Goal: Task Accomplishment & Management: Manage account settings

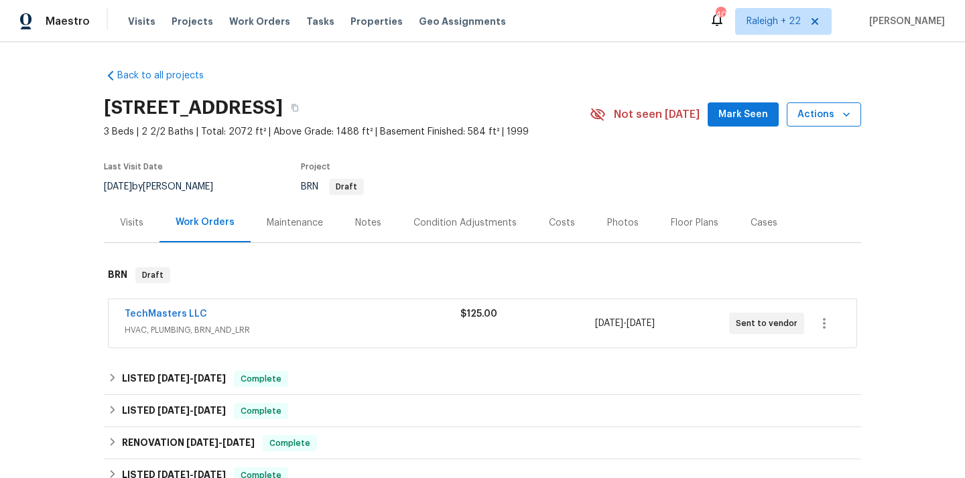
click at [822, 121] on span "Actions" at bounding box center [823, 115] width 53 height 17
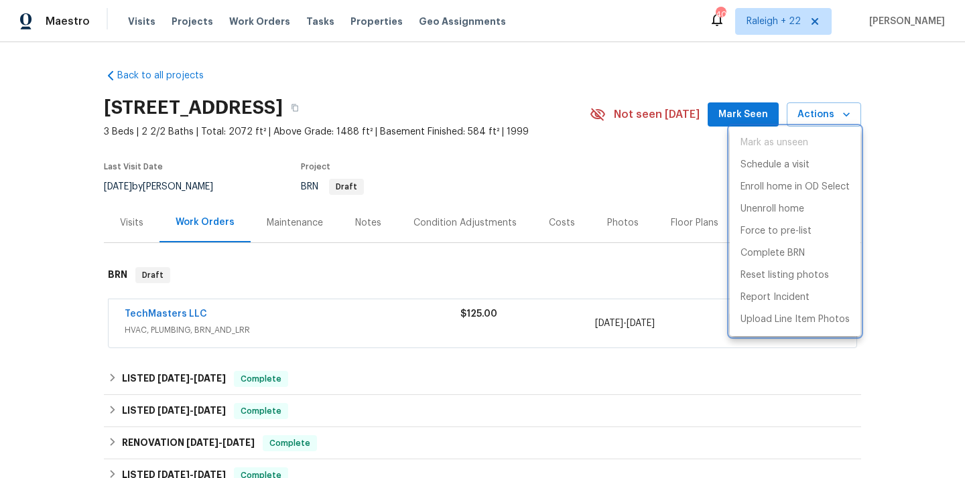
click at [135, 224] on div at bounding box center [482, 239] width 965 height 478
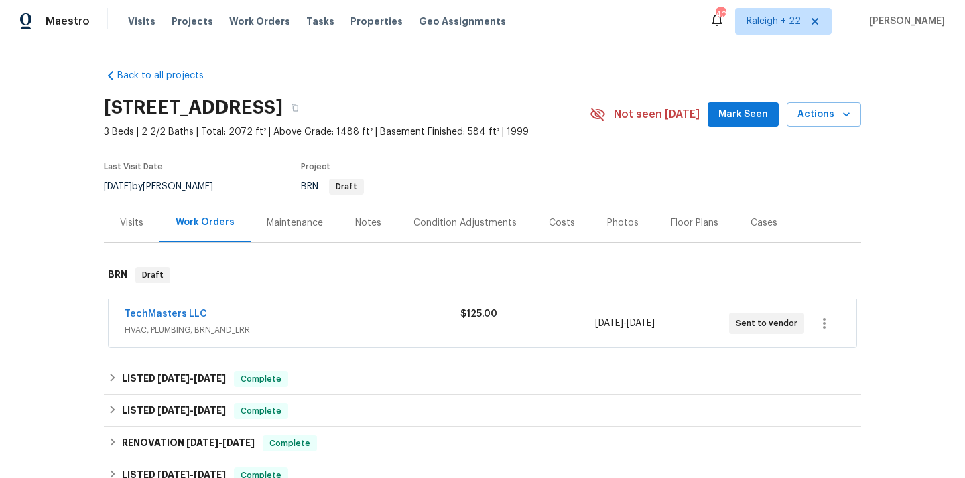
click at [135, 222] on div "Visits" at bounding box center [131, 222] width 23 height 13
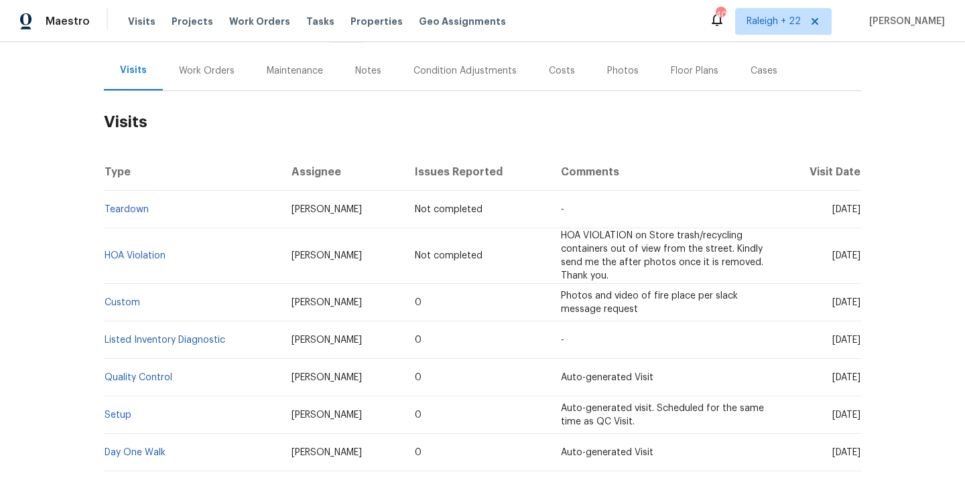
scroll to position [176, 0]
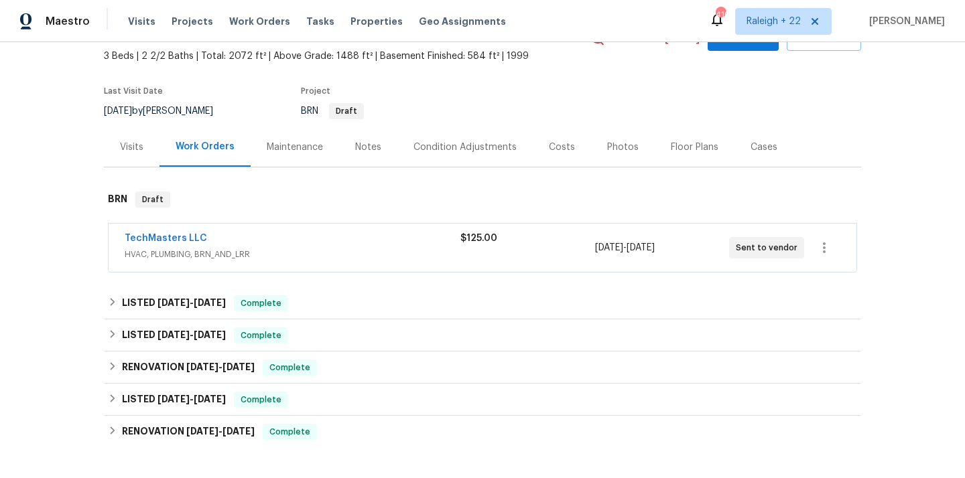
scroll to position [25, 0]
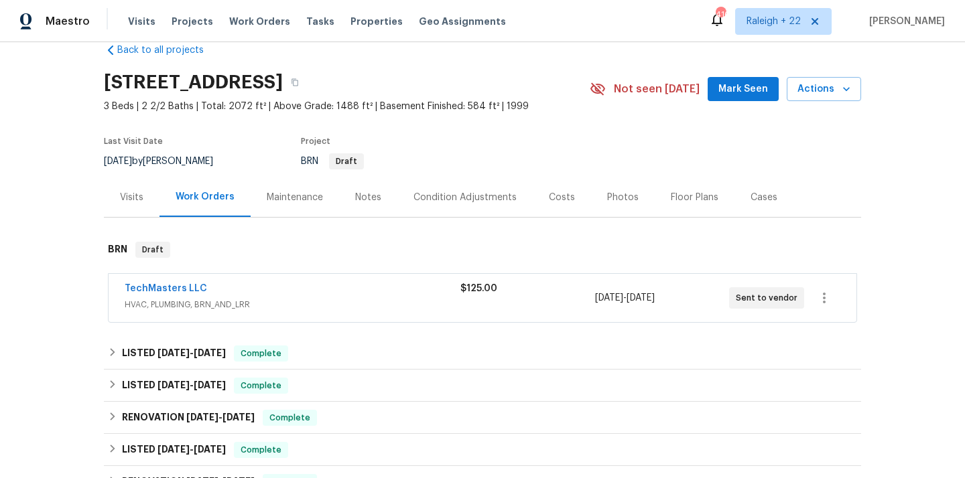
click at [199, 300] on span "HVAC, PLUMBING, BRN_AND_LRR" at bounding box center [293, 304] width 336 height 13
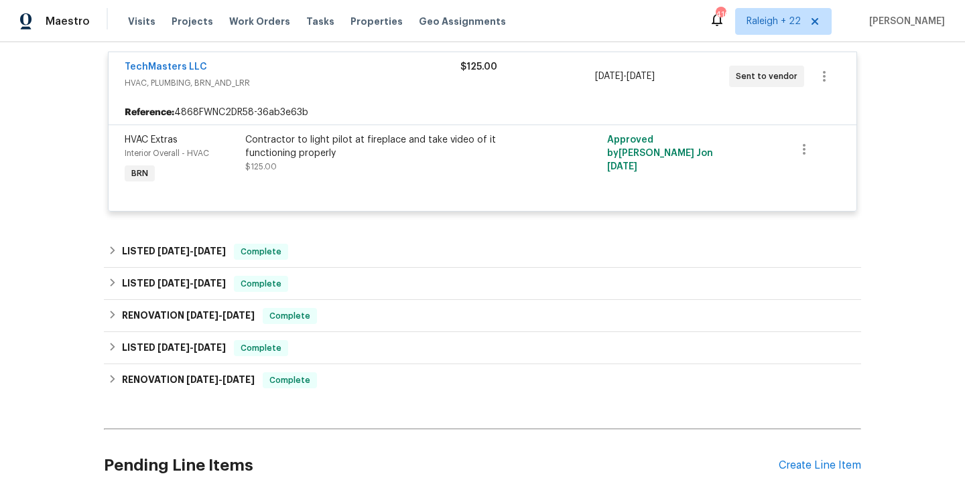
scroll to position [283, 0]
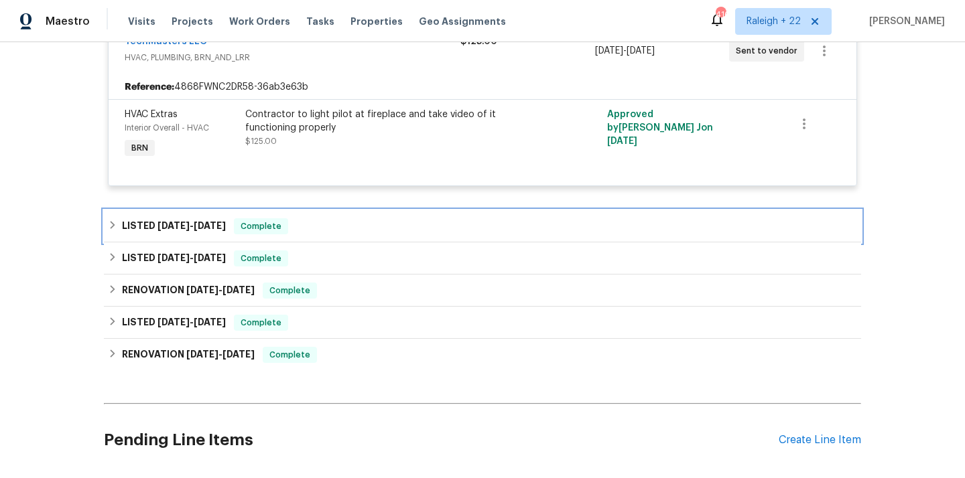
click at [113, 232] on div "LISTED 9/3/25 - 9/11/25 Complete" at bounding box center [482, 226] width 749 height 16
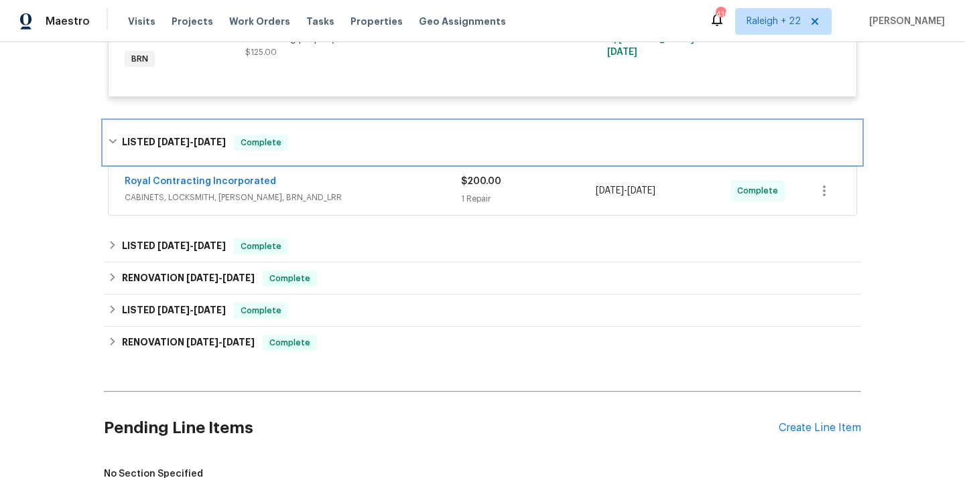
scroll to position [374, 0]
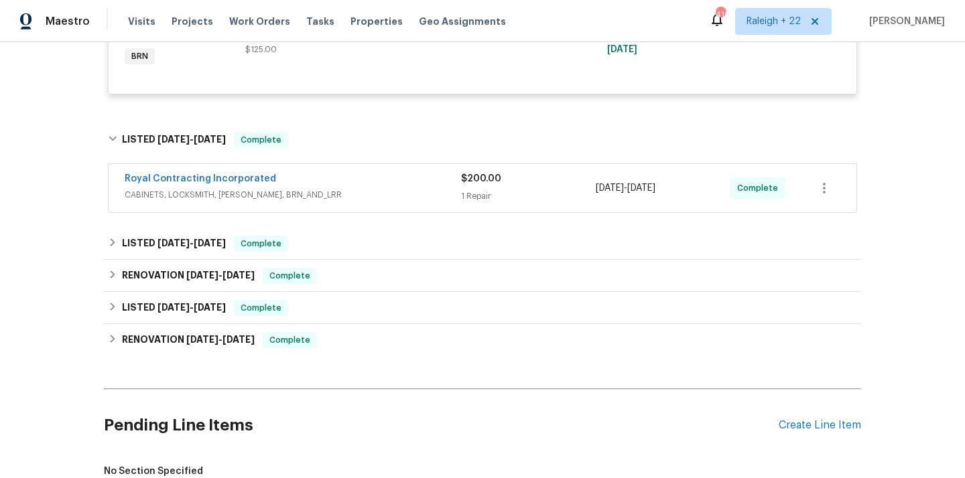
click at [244, 187] on div "Royal Contracting Incorporated" at bounding box center [293, 180] width 336 height 16
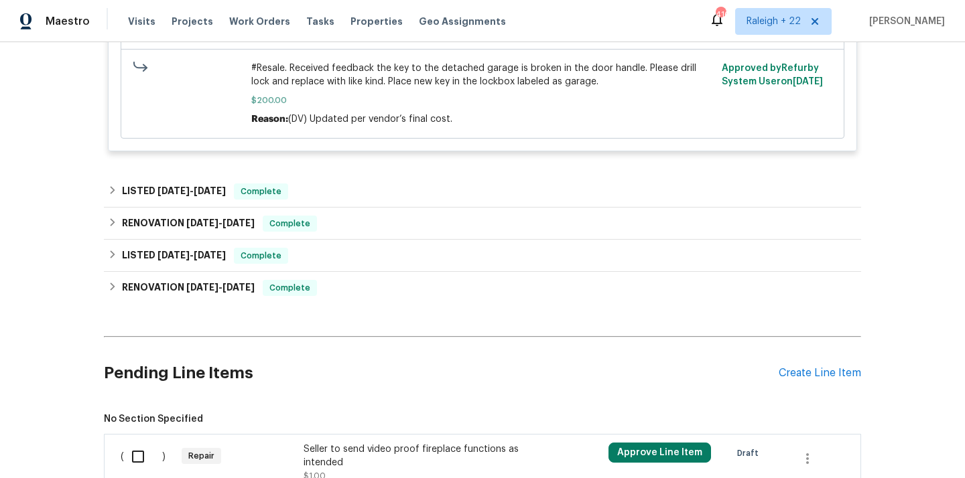
scroll to position [859, 0]
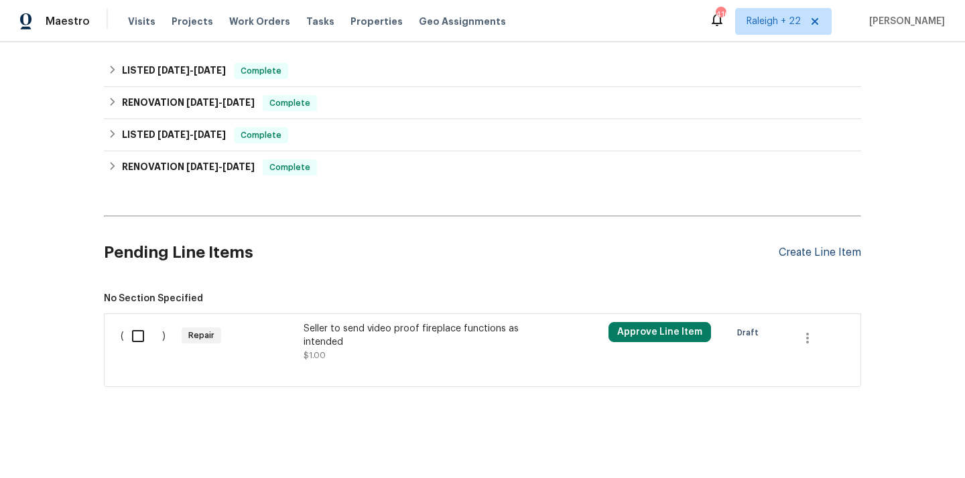
click at [849, 255] on div "Create Line Item" at bounding box center [819, 253] width 82 height 13
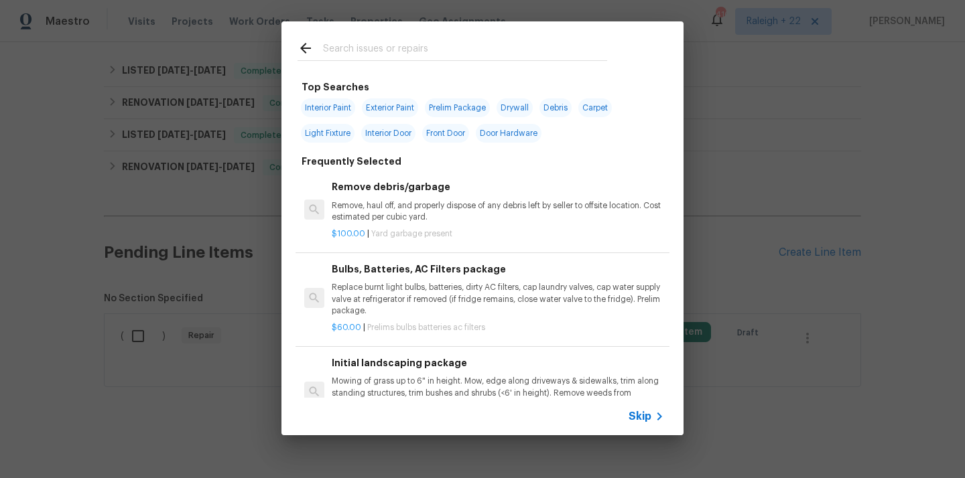
click at [652, 413] on icon at bounding box center [659, 417] width 16 height 16
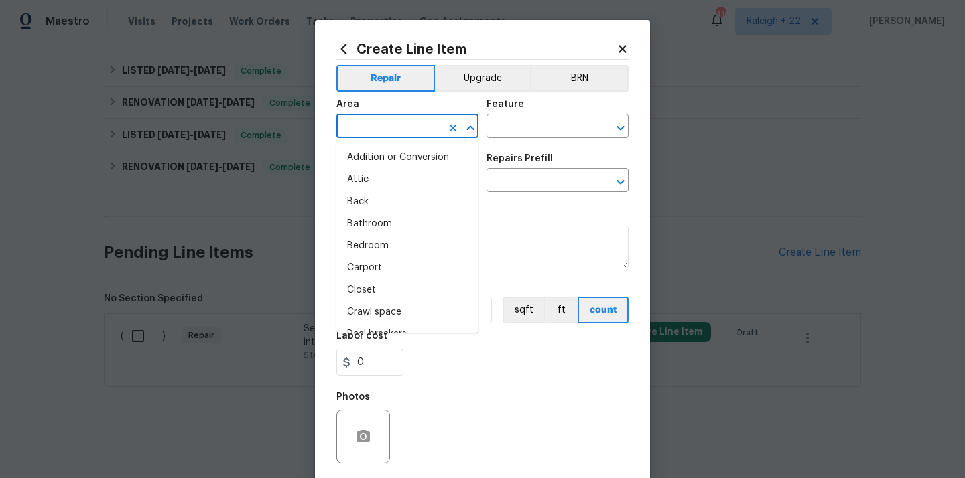
click at [390, 120] on input "text" at bounding box center [388, 127] width 104 height 21
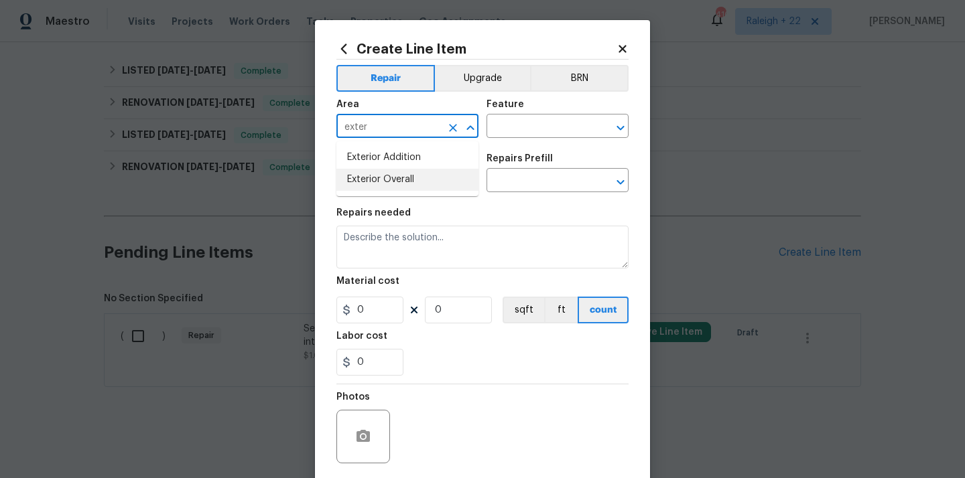
click at [354, 185] on li "Exterior Overall" at bounding box center [407, 180] width 142 height 22
click at [422, 129] on input "Exterior Overall" at bounding box center [388, 127] width 104 height 21
type input "Exterior Overall"
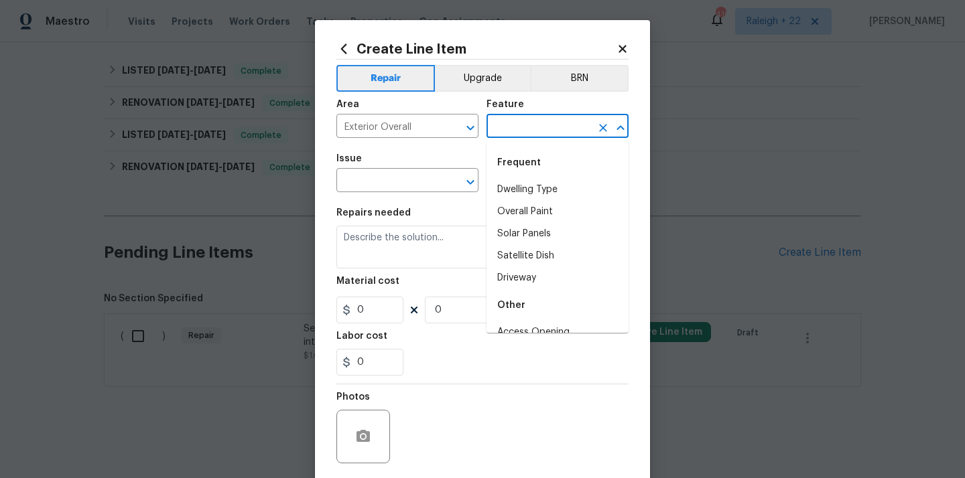
click at [588, 128] on input "text" at bounding box center [538, 127] width 104 height 21
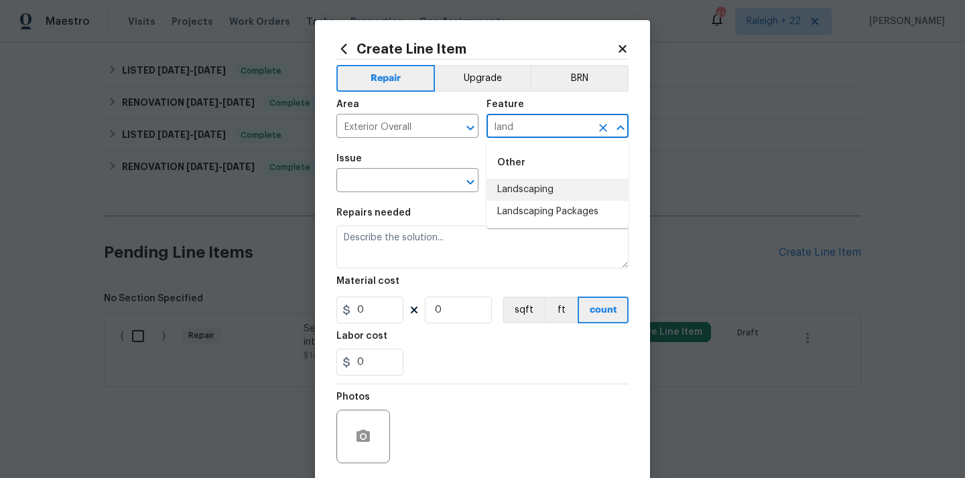
click at [566, 184] on li "Landscaping" at bounding box center [557, 190] width 142 height 22
type input "Landscaping"
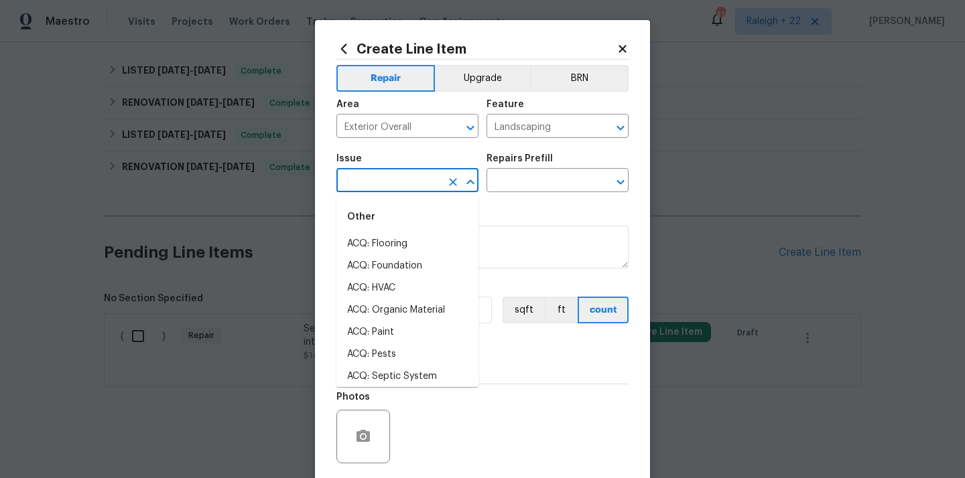
click at [393, 172] on input "text" at bounding box center [388, 181] width 104 height 21
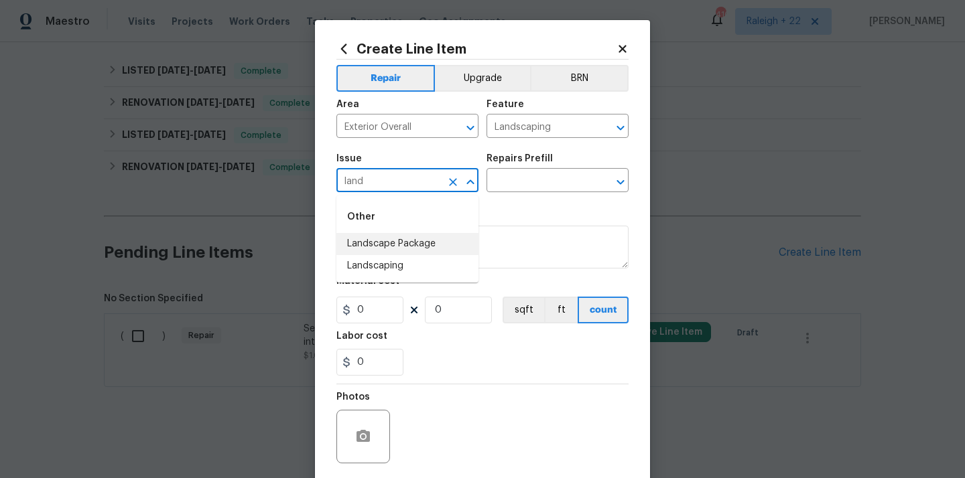
click at [371, 246] on li "Landscape Package" at bounding box center [407, 244] width 142 height 22
type input "Landscape Package"
click at [537, 183] on input "text" at bounding box center [538, 181] width 104 height 21
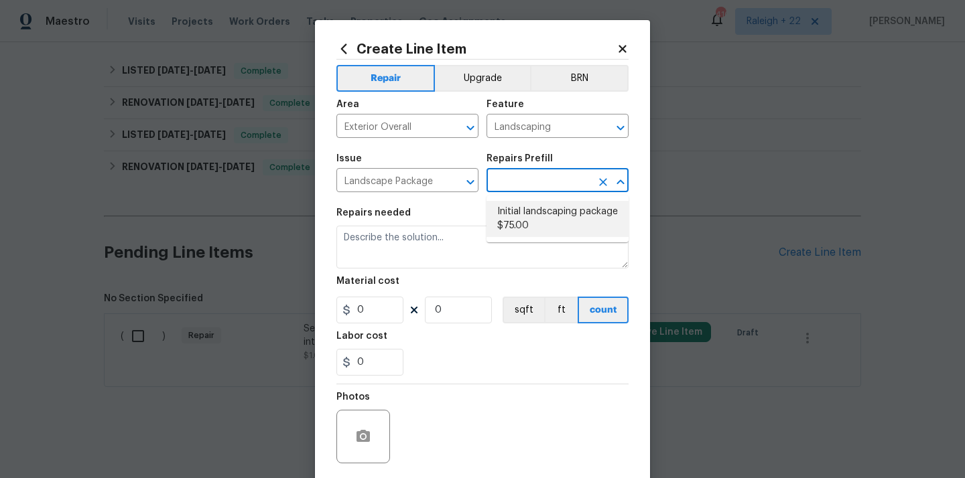
click at [523, 207] on li "Initial landscaping package $75.00" at bounding box center [557, 219] width 142 height 36
type input "Home Readiness Packages"
type input "Initial landscaping package $75.00"
type textarea "Mowing of grass up to 6" in height. Mow, edge along driveways & sidewalks, trim…"
type input "75"
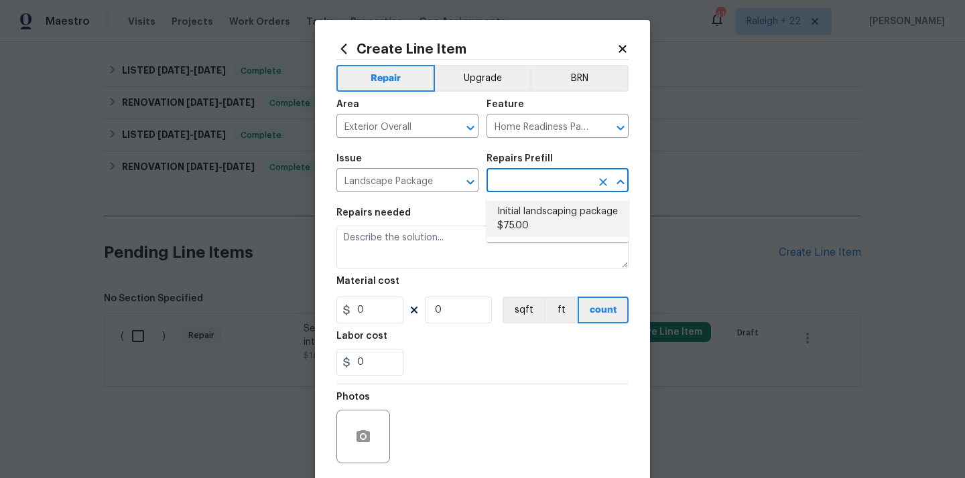
type input "1"
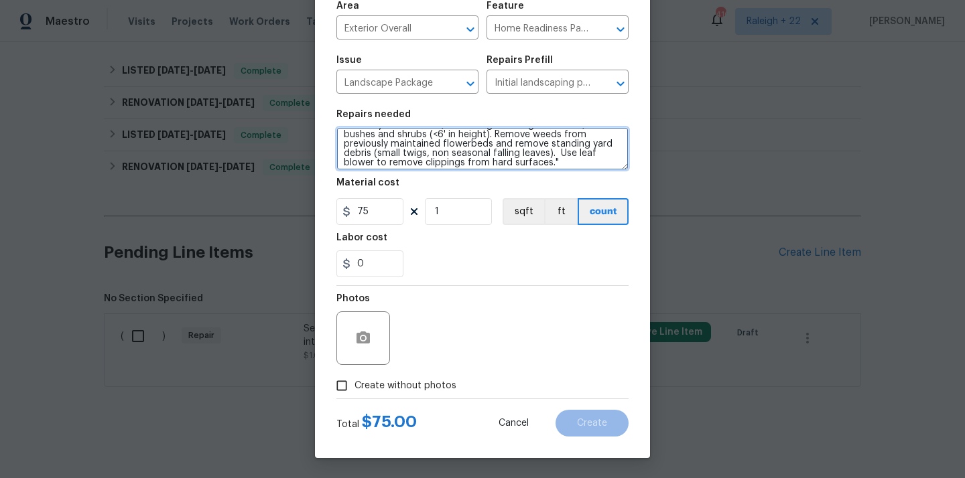
scroll to position [28, 0]
drag, startPoint x: 342, startPoint y: 137, endPoint x: 543, endPoint y: 176, distance: 204.1
click at [543, 176] on section "Repairs needed Mowing of grass up to 6" in height. Mow, edge along driveways & …" at bounding box center [482, 194] width 292 height 184
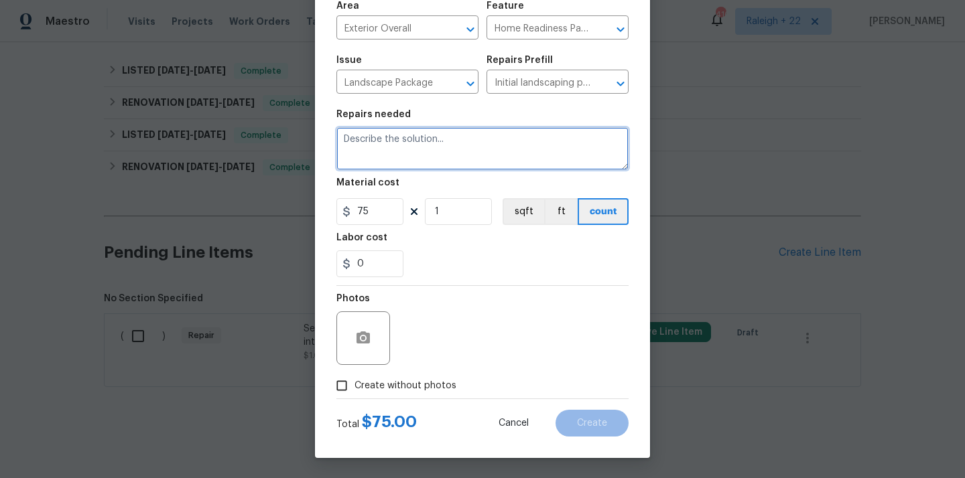
scroll to position [0, 0]
paste textarea "HOA VIOLATION on remove weeds and dried vegetation ensure that all grass is cut…"
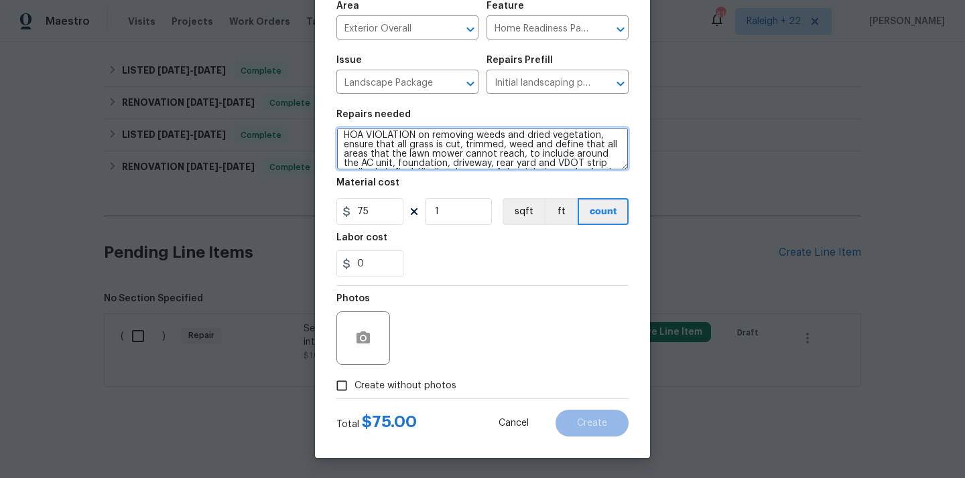
scroll to position [28, 0]
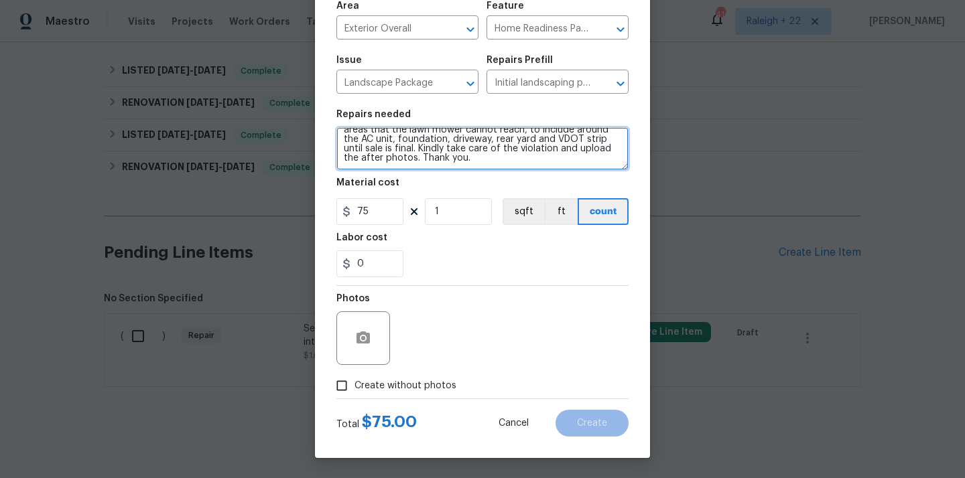
type textarea "HOA VIOLATION on removing weeds and dried vegetation, ensure that all grass is …"
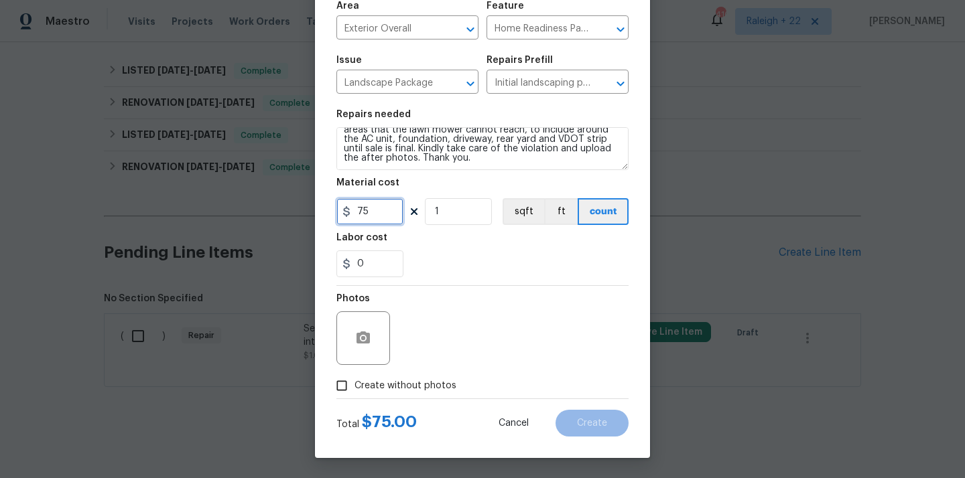
click at [373, 213] on input "75" at bounding box center [369, 211] width 67 height 27
click at [340, 386] on input "Create without photos" at bounding box center [341, 385] width 25 height 25
checkbox input "true"
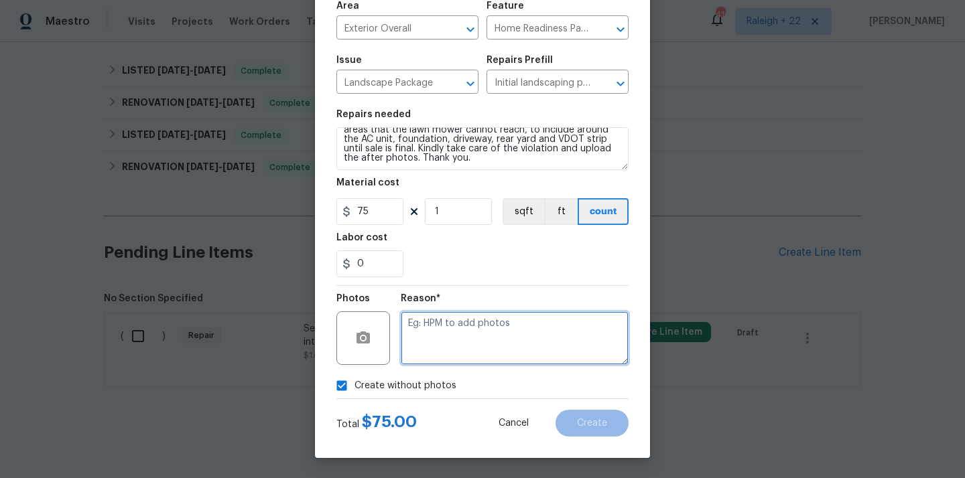
click at [466, 340] on textarea at bounding box center [515, 338] width 228 height 54
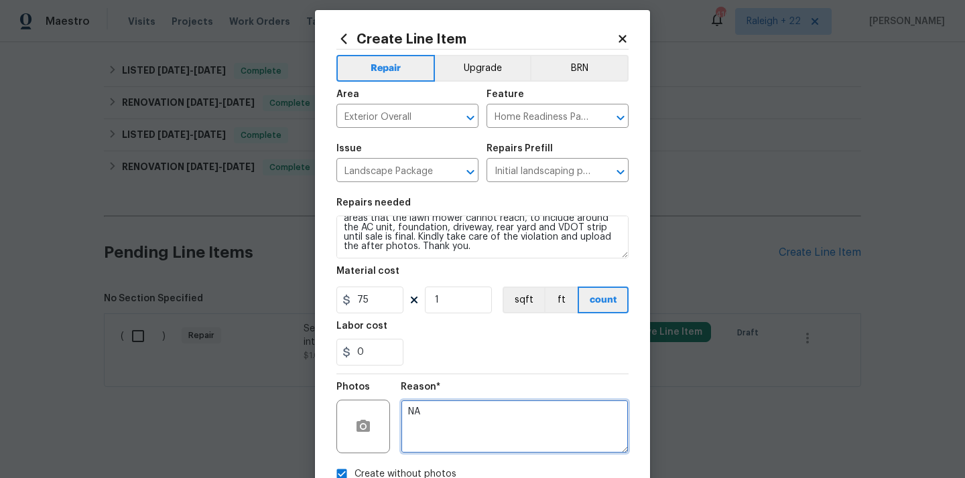
scroll to position [99, 0]
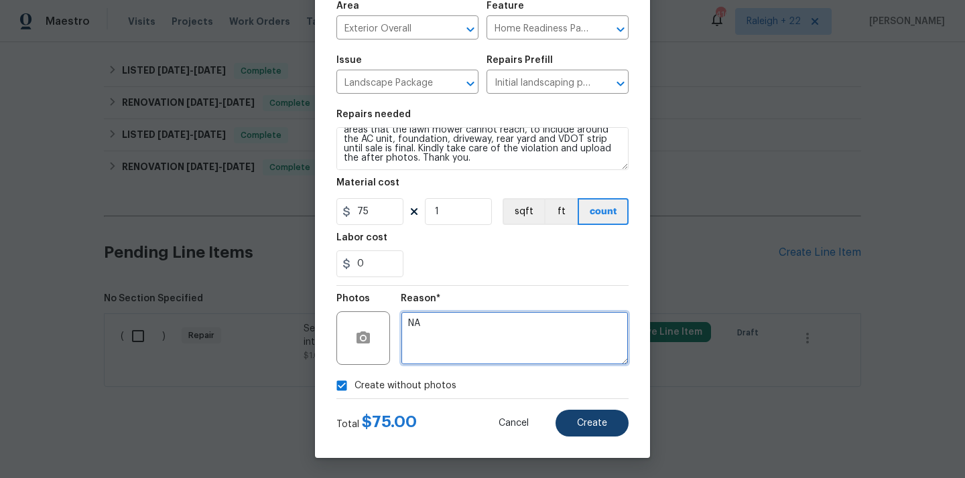
type textarea "NA"
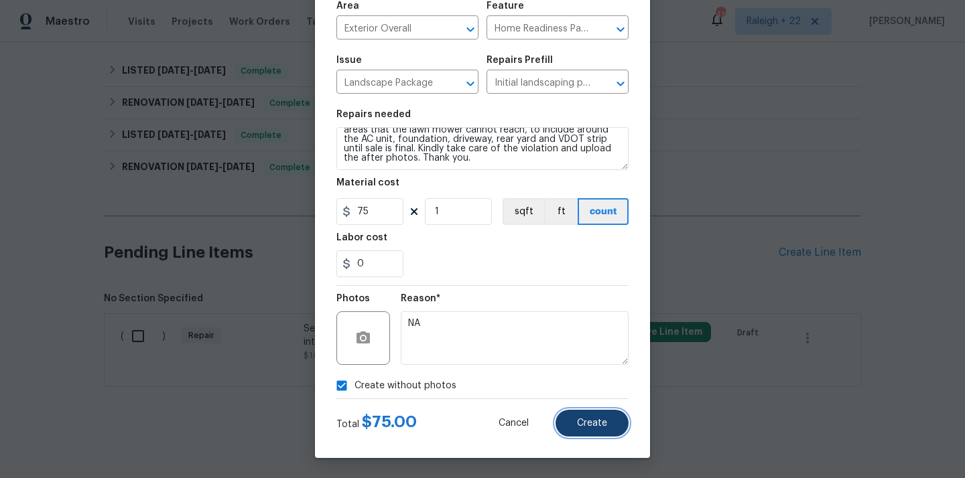
click at [597, 421] on span "Create" at bounding box center [592, 424] width 30 height 10
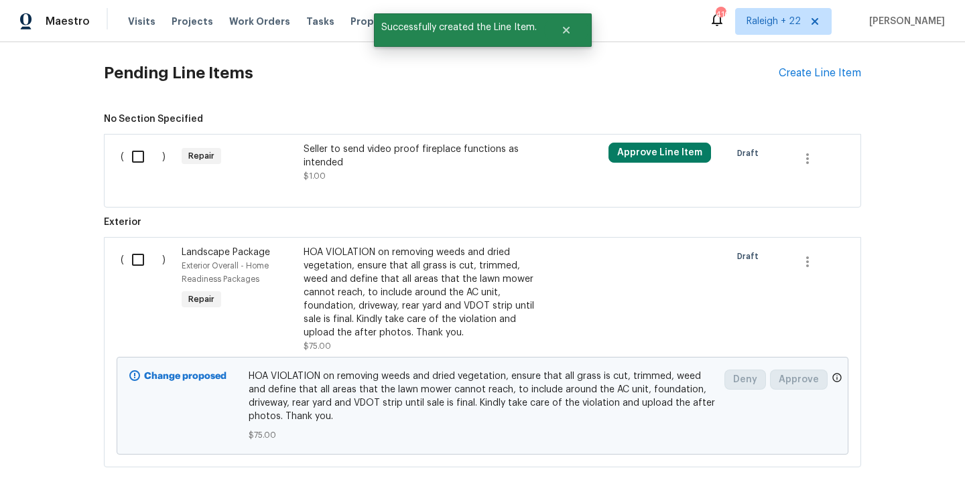
scroll to position [1119, 0]
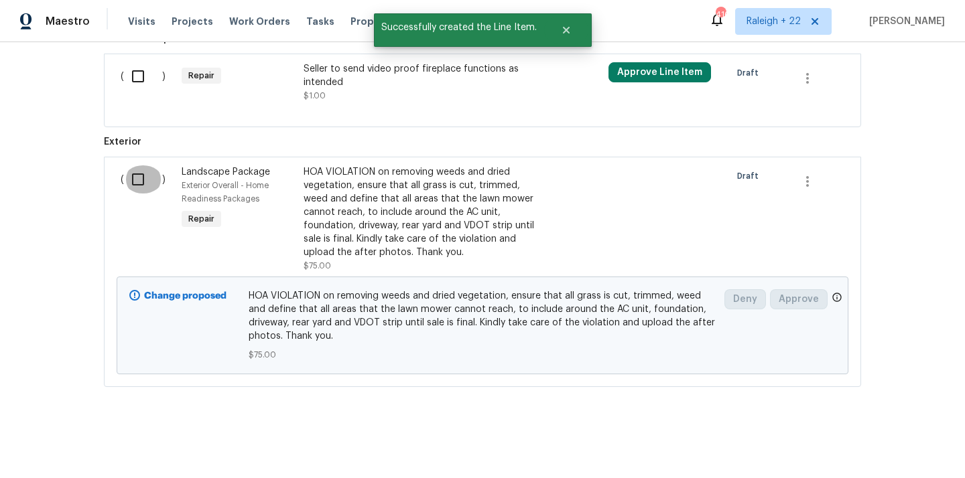
click at [143, 181] on input "checkbox" at bounding box center [143, 179] width 38 height 28
checkbox input "true"
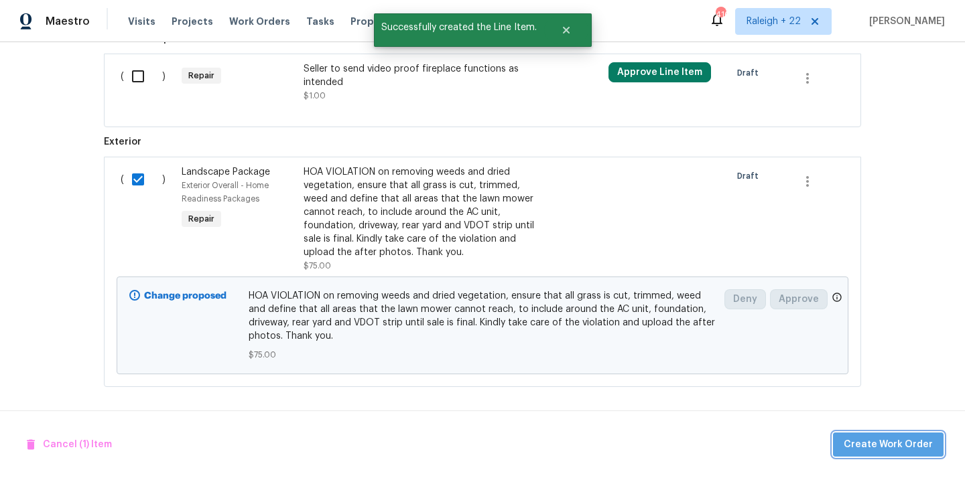
click at [902, 438] on span "Create Work Order" at bounding box center [887, 445] width 89 height 17
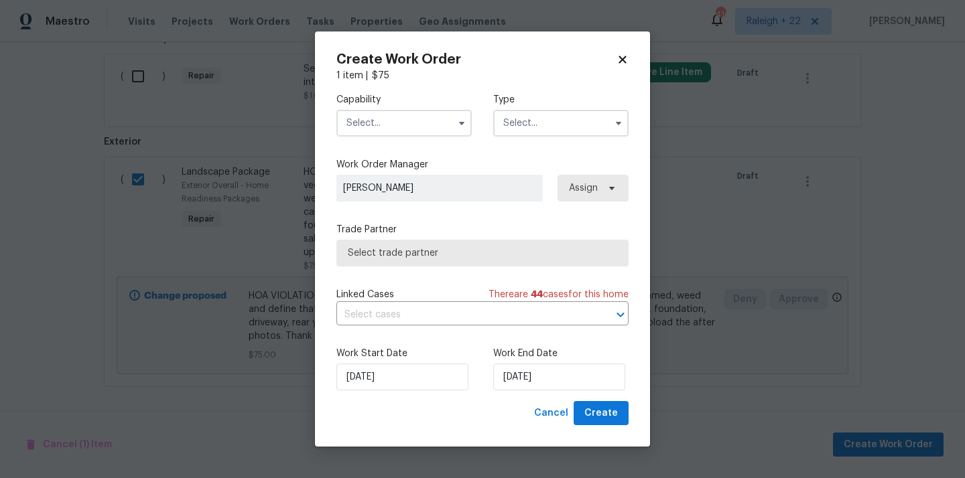
click at [406, 124] on input "text" at bounding box center [403, 123] width 135 height 27
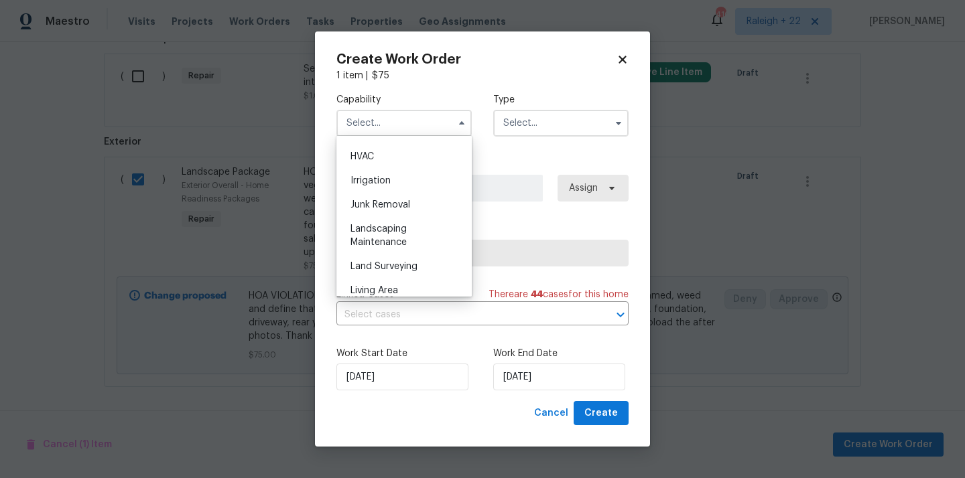
scroll to position [858, 0]
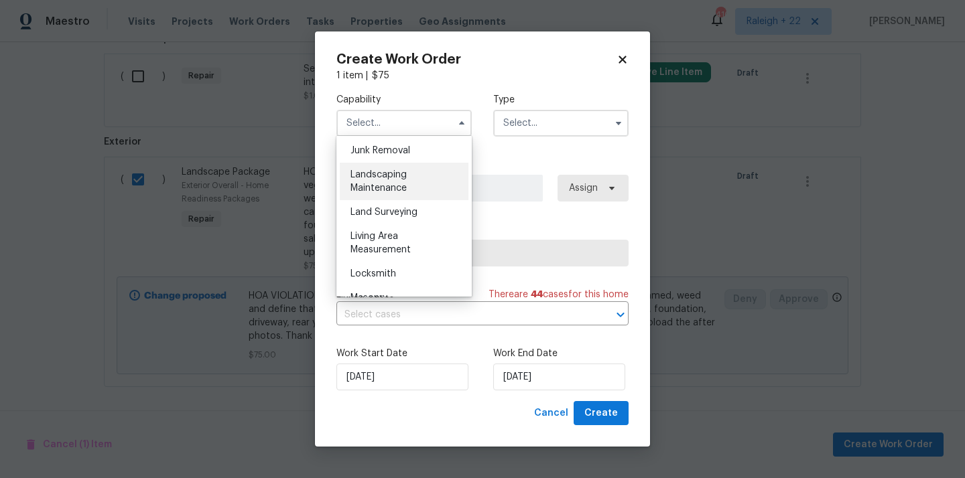
click at [415, 188] on div "Landscaping Maintenance" at bounding box center [404, 182] width 129 height 38
type input "Landscaping Maintenance"
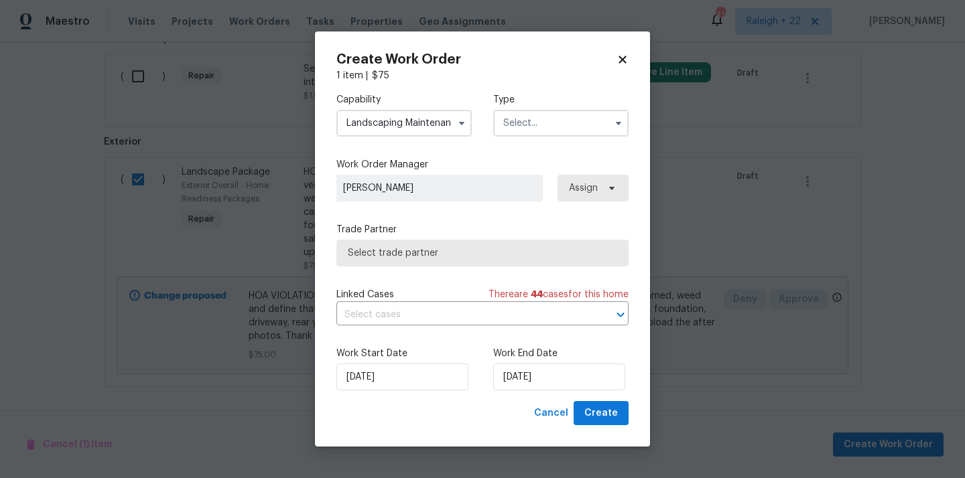
click at [579, 118] on input "text" at bounding box center [560, 123] width 135 height 27
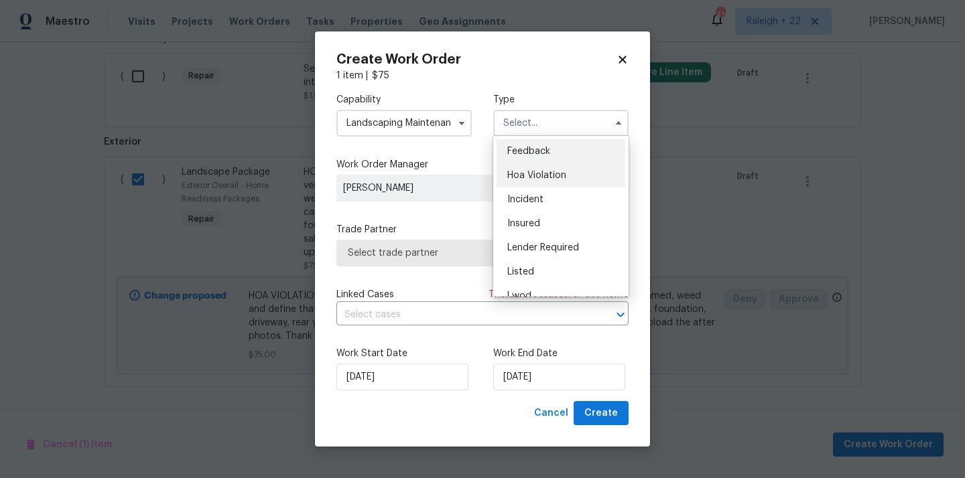
click at [553, 171] on span "Hoa Violation" at bounding box center [536, 175] width 59 height 9
type input "Hoa Violation"
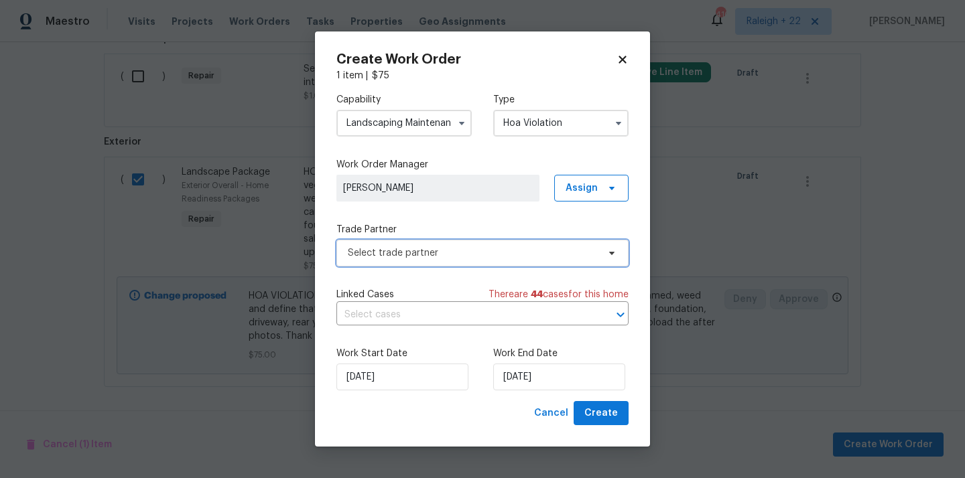
click at [391, 256] on span "Select trade partner" at bounding box center [473, 253] width 250 height 13
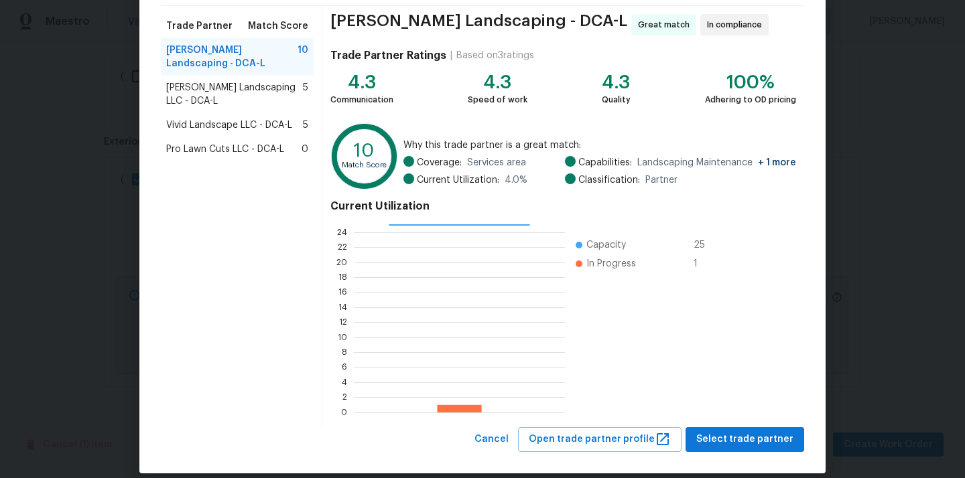
scroll to position [113, 0]
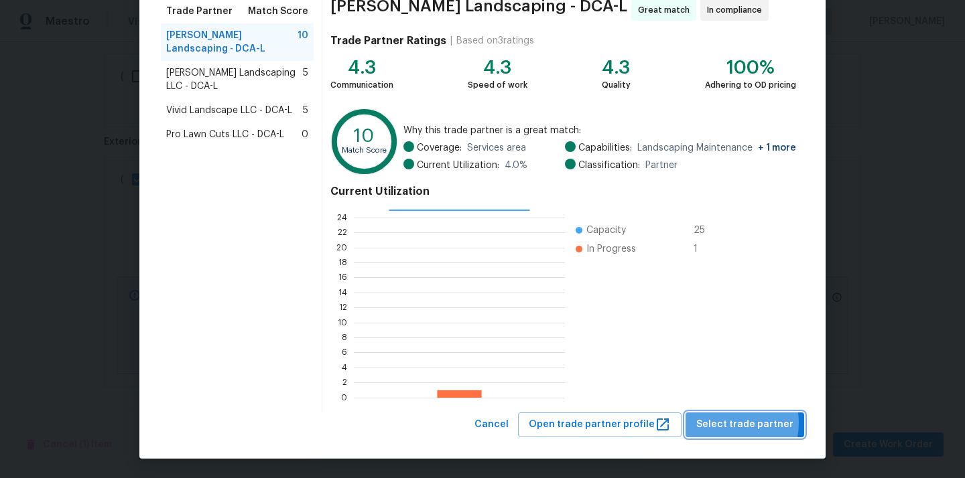
click at [731, 423] on span "Select trade partner" at bounding box center [744, 425] width 97 height 17
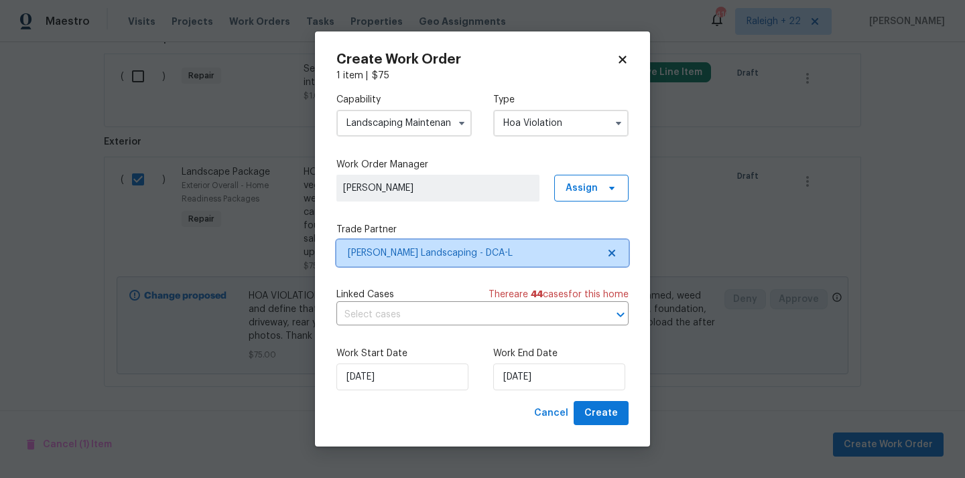
scroll to position [0, 0]
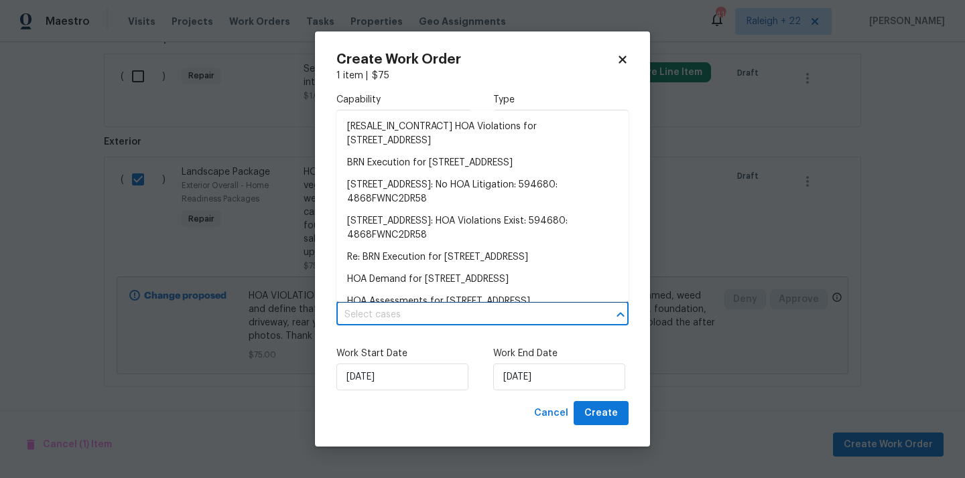
click at [454, 321] on input "text" at bounding box center [463, 315] width 255 height 21
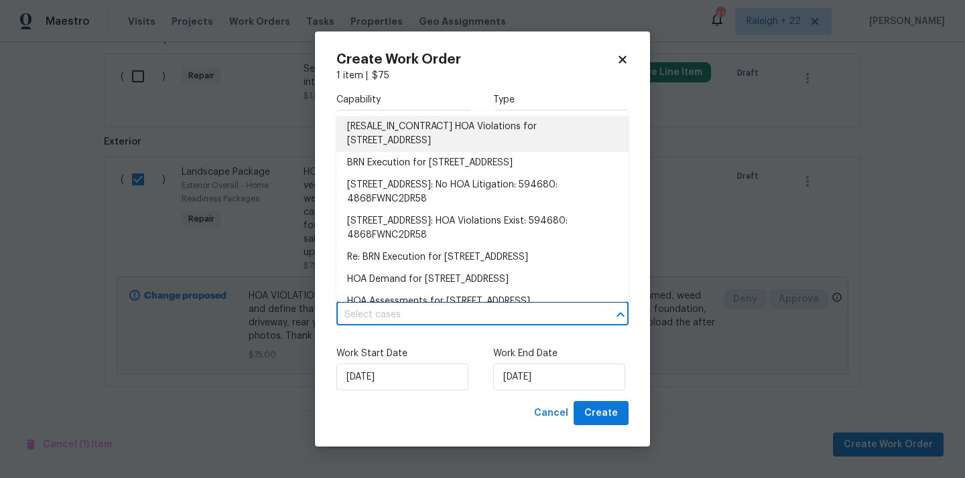
click at [462, 125] on li "[RESALE_IN_CONTRACT] HOA Violations for 26124 Flintonbridge Dr, Chantilly, VA 2…" at bounding box center [482, 134] width 292 height 36
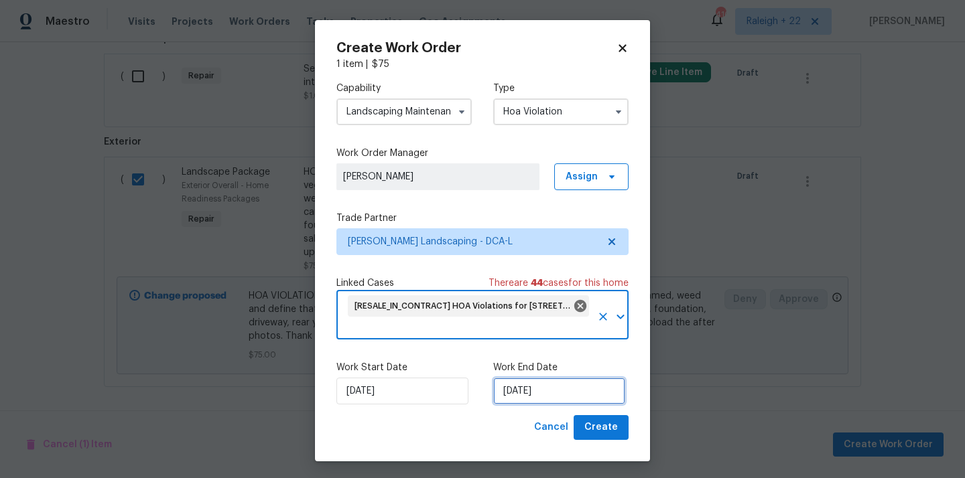
click at [514, 398] on input "15/09/2025" at bounding box center [559, 391] width 132 height 27
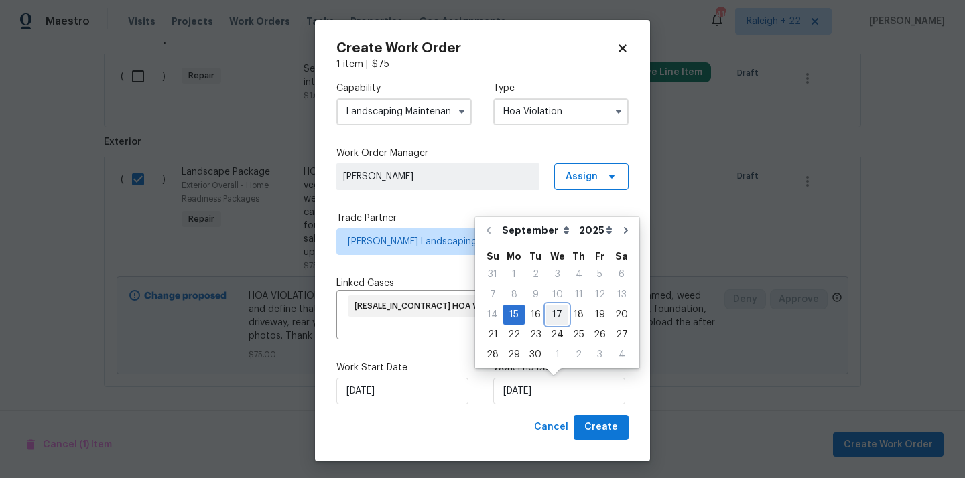
click at [557, 316] on div "17" at bounding box center [557, 314] width 22 height 19
type input "17/09/2025"
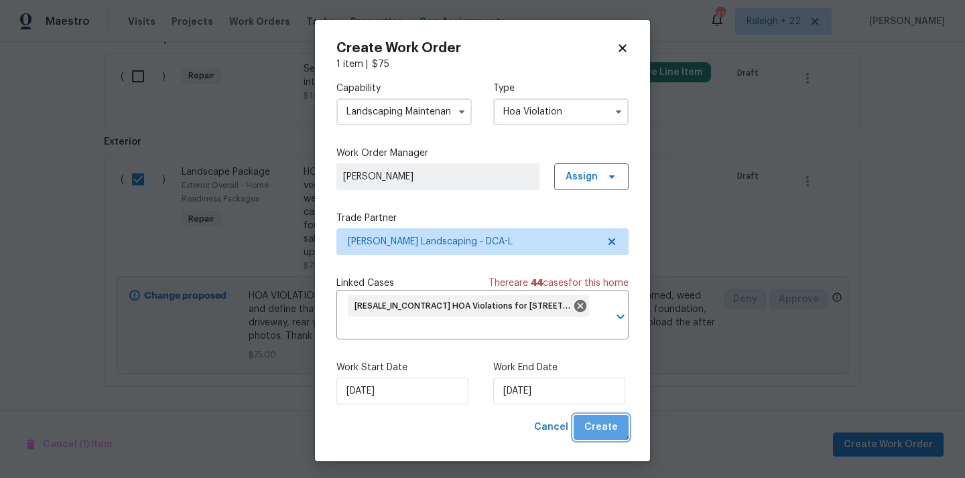
click at [600, 425] on span "Create" at bounding box center [600, 427] width 33 height 17
checkbox input "false"
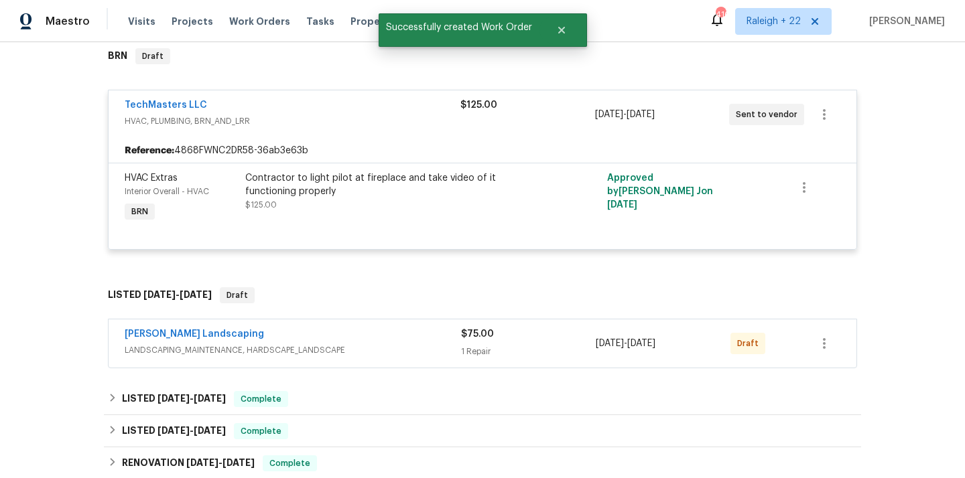
scroll to position [309, 0]
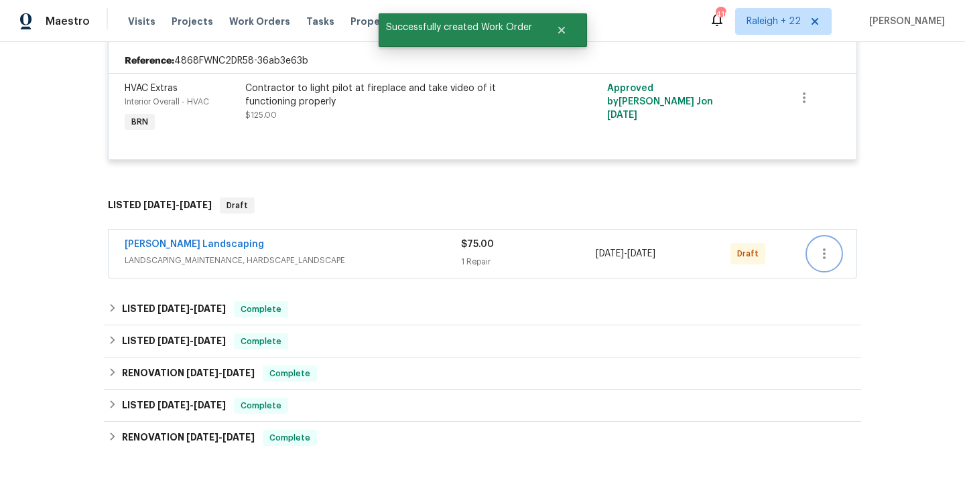
click at [829, 259] on icon "button" at bounding box center [824, 254] width 16 height 16
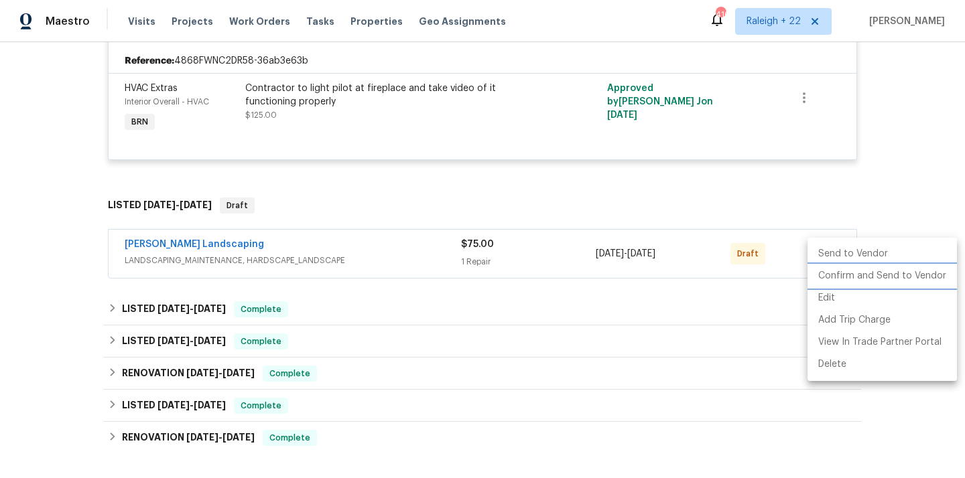
click at [828, 271] on li "Confirm and Send to Vendor" at bounding box center [881, 276] width 149 height 22
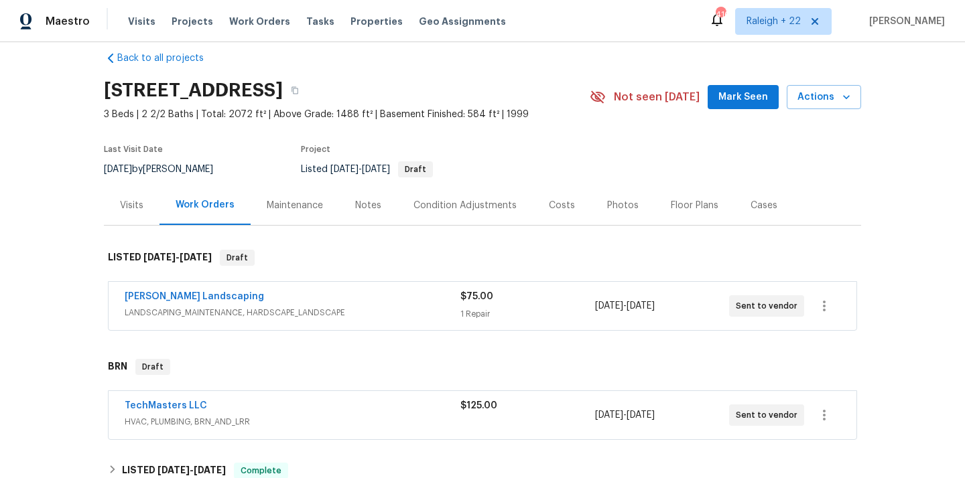
scroll to position [0, 0]
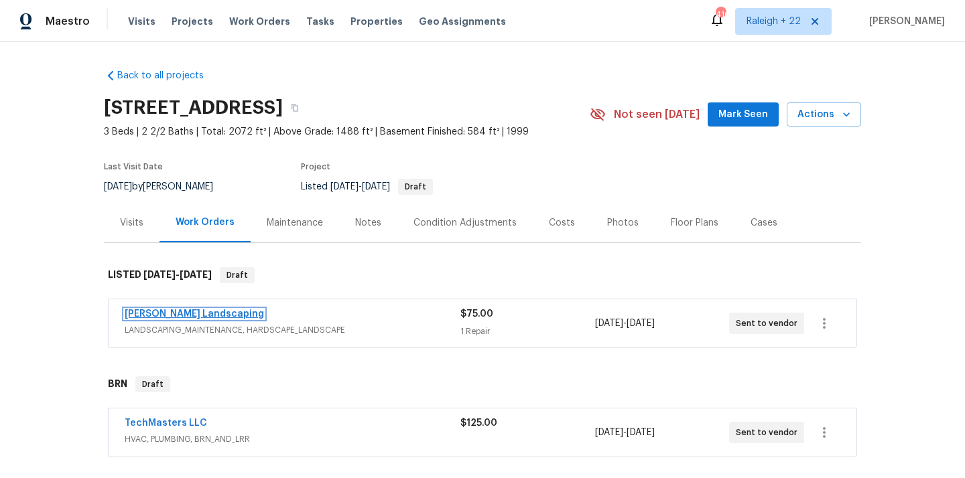
click at [211, 309] on link "Manzano Landscaping" at bounding box center [194, 313] width 139 height 9
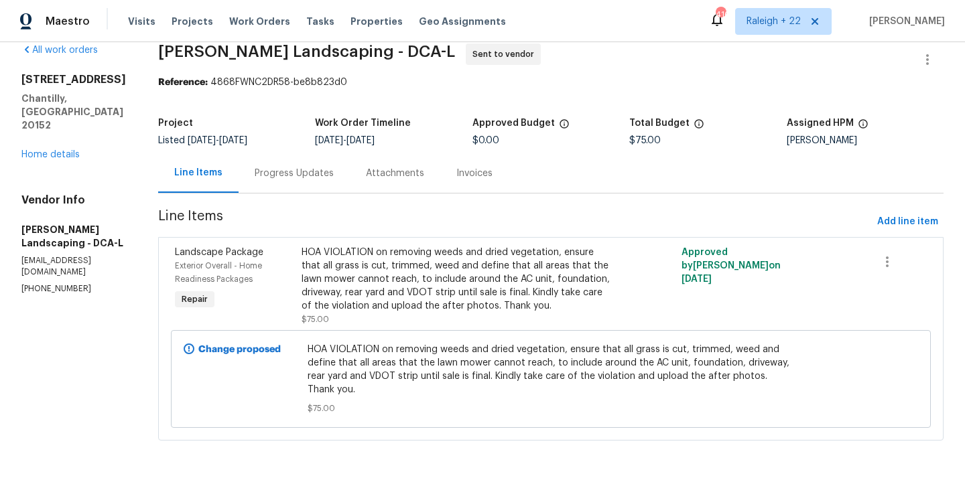
click at [333, 167] on div "Progress Updates" at bounding box center [294, 173] width 79 height 13
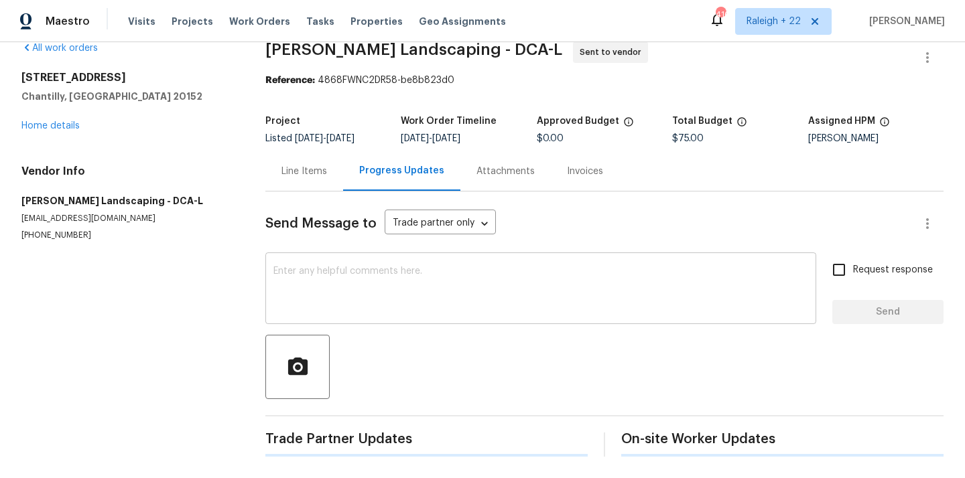
scroll to position [19, 0]
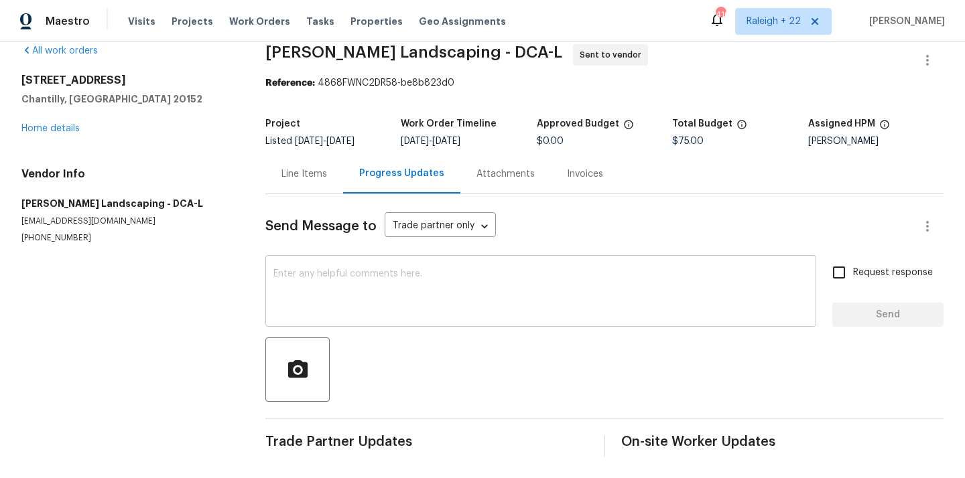
click at [372, 275] on textarea at bounding box center [540, 292] width 535 height 47
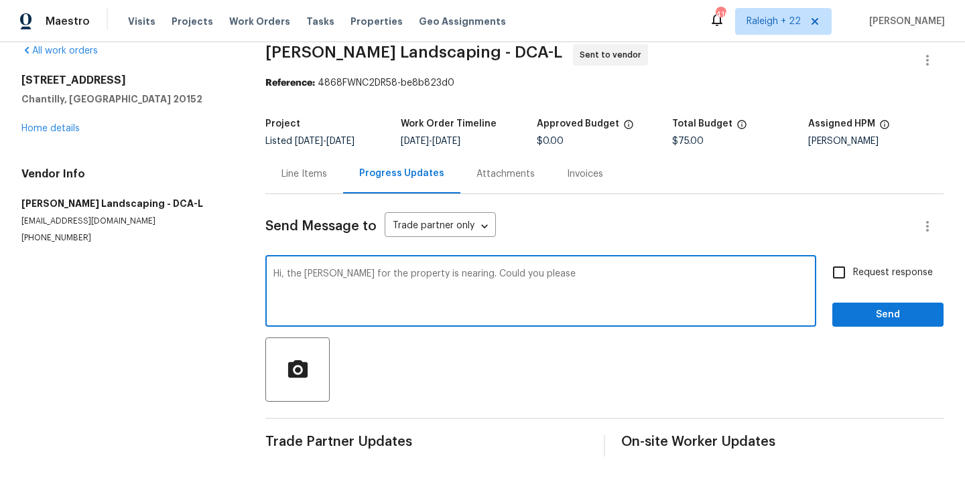
click at [551, 275] on textarea "Hi, the COE for the property is nearing. Could you please" at bounding box center [540, 292] width 535 height 47
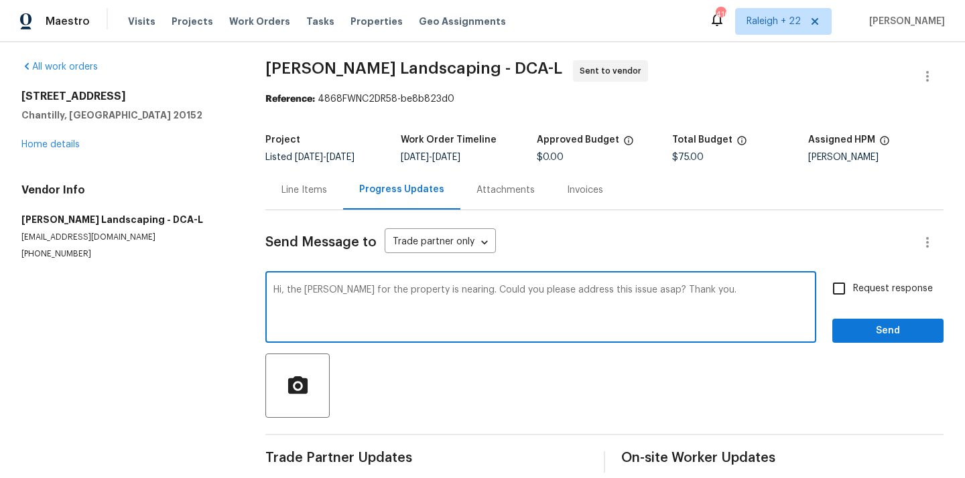
scroll to position [10, 0]
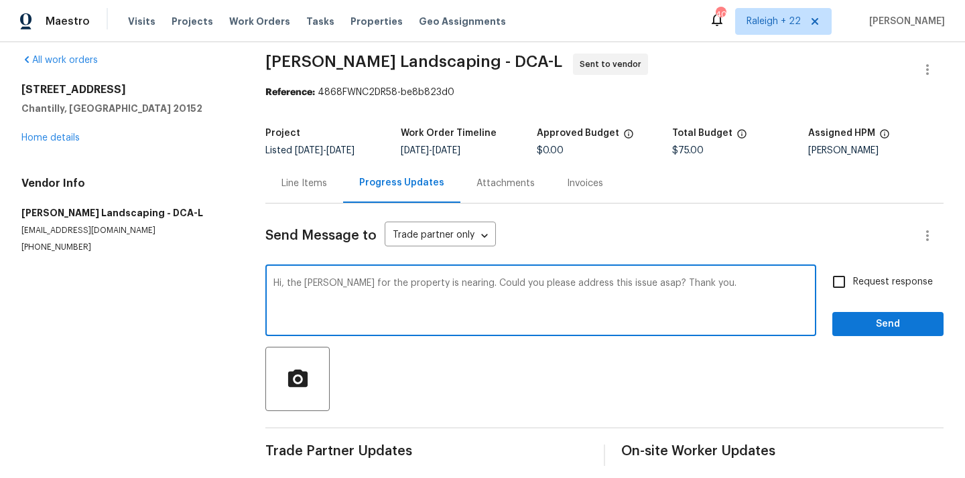
type textarea "Hi, the COE for the property is nearing. Could you please address this issue as…"
click at [844, 283] on input "Request response" at bounding box center [839, 282] width 28 height 28
checkbox input "true"
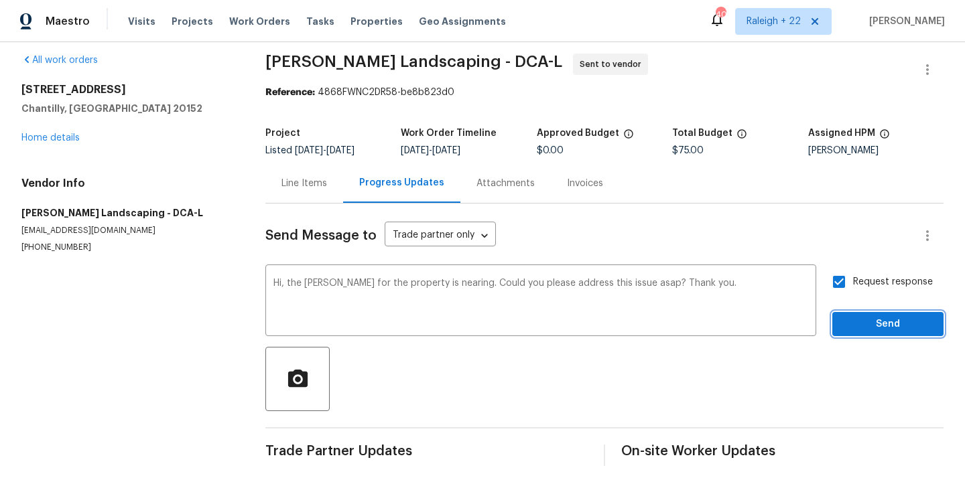
click at [855, 321] on span "Send" at bounding box center [888, 324] width 90 height 17
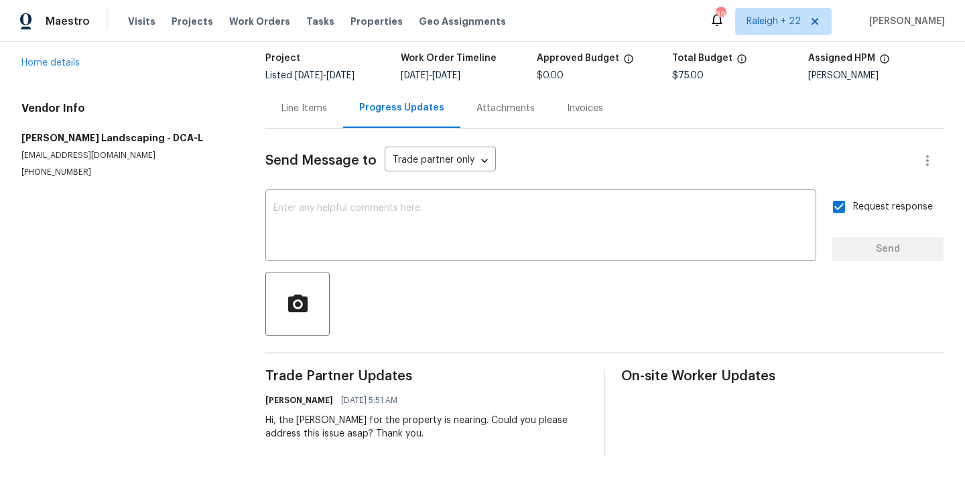
scroll to position [0, 0]
